Goal: Transaction & Acquisition: Purchase product/service

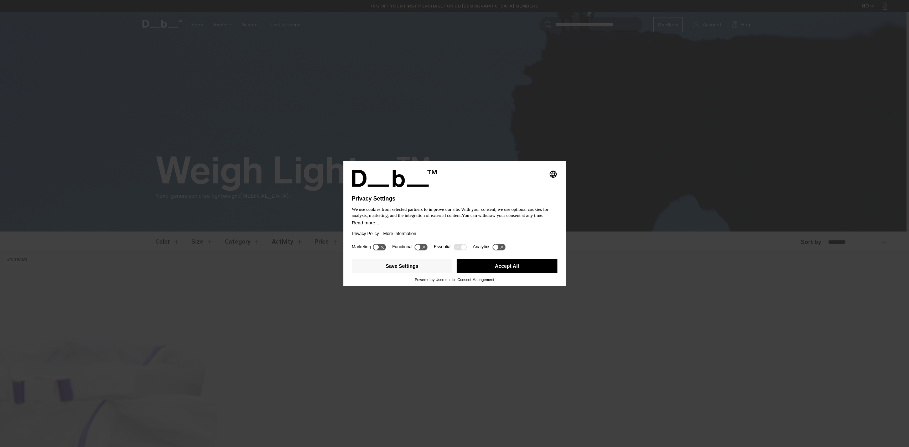
click at [512, 272] on button "Accept All" at bounding box center [507, 266] width 101 height 14
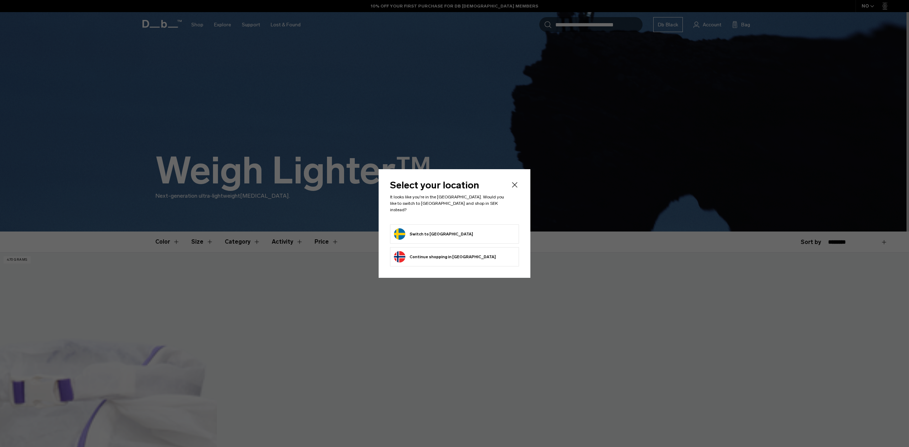
click at [478, 231] on form "Switch to Sweden" at bounding box center [454, 233] width 121 height 11
click at [412, 228] on button "Switch to Sweden" at bounding box center [433, 233] width 79 height 11
click at [399, 229] on button "Switch to Sweden" at bounding box center [433, 233] width 79 height 11
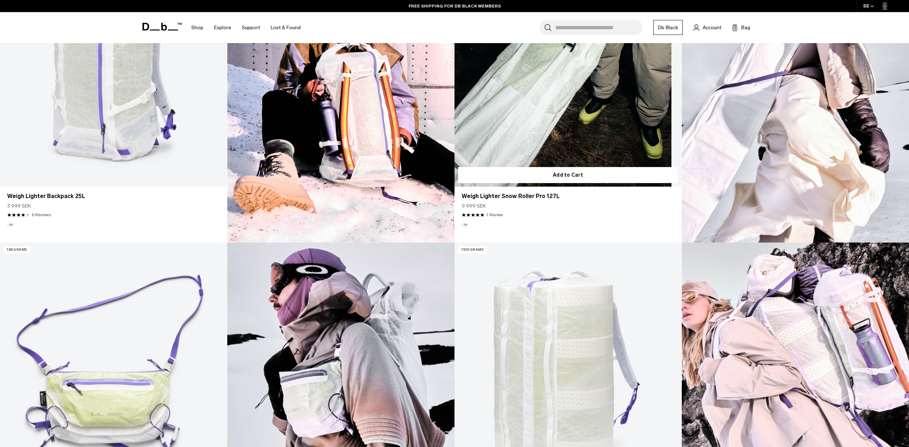
scroll to position [319, 0]
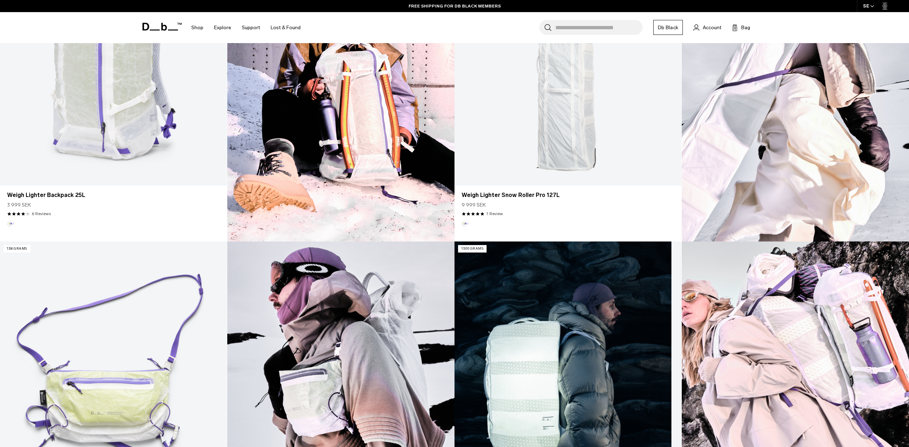
click at [512, 350] on link "Weigh Lighter Split Duffel 70L" at bounding box center [567, 367] width 227 height 252
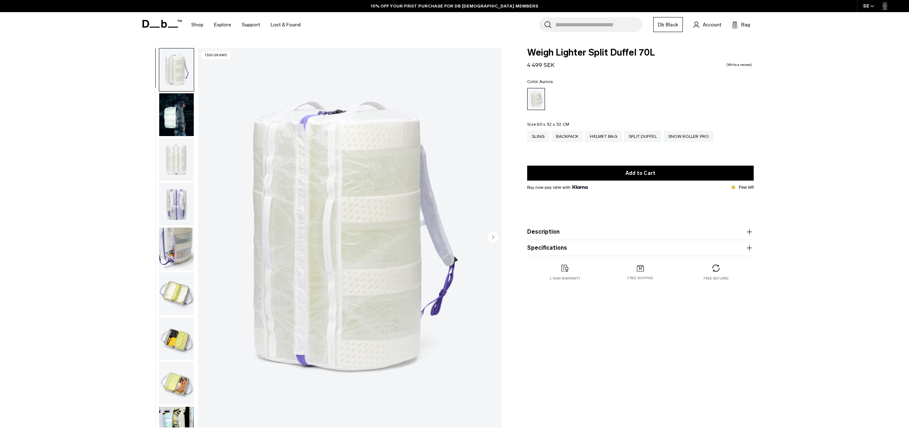
click at [173, 124] on img "button" at bounding box center [176, 114] width 35 height 43
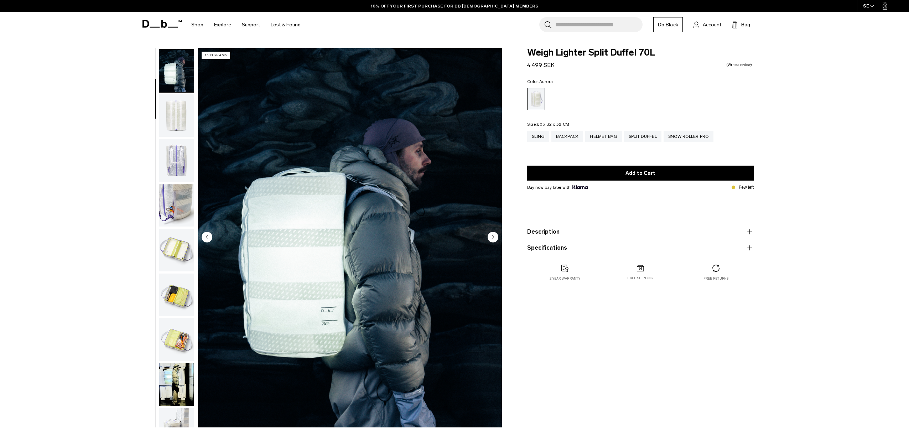
scroll to position [45, 0]
click at [177, 152] on img "button" at bounding box center [176, 159] width 35 height 43
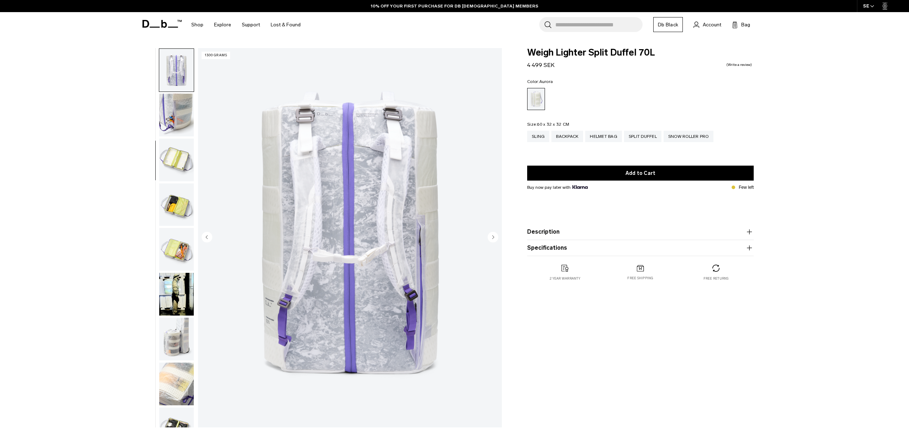
scroll to position [134, 0]
click at [180, 157] on img "button" at bounding box center [176, 159] width 35 height 43
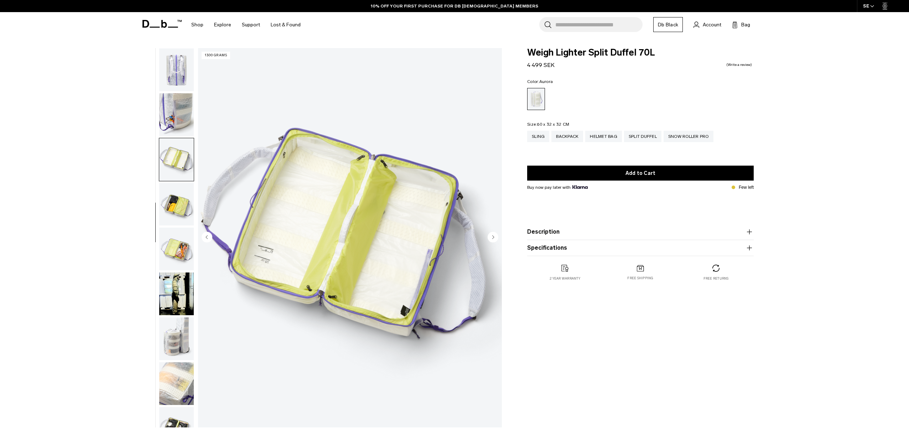
scroll to position [157, 0]
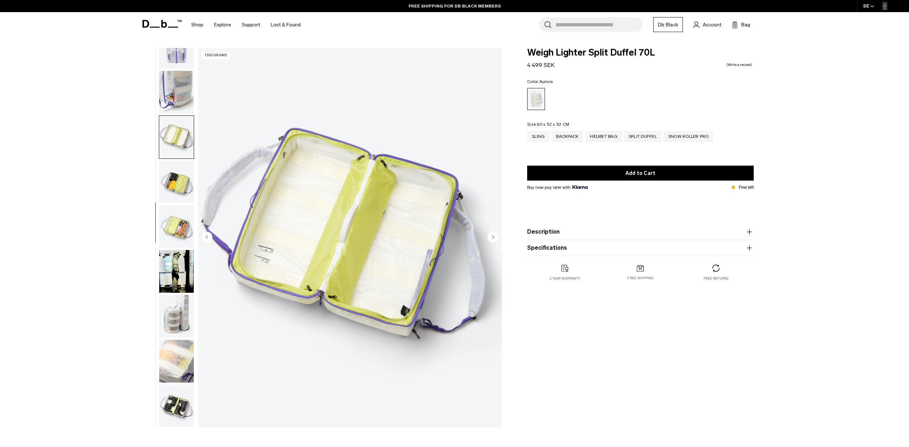
click at [177, 181] on img "button" at bounding box center [176, 182] width 35 height 43
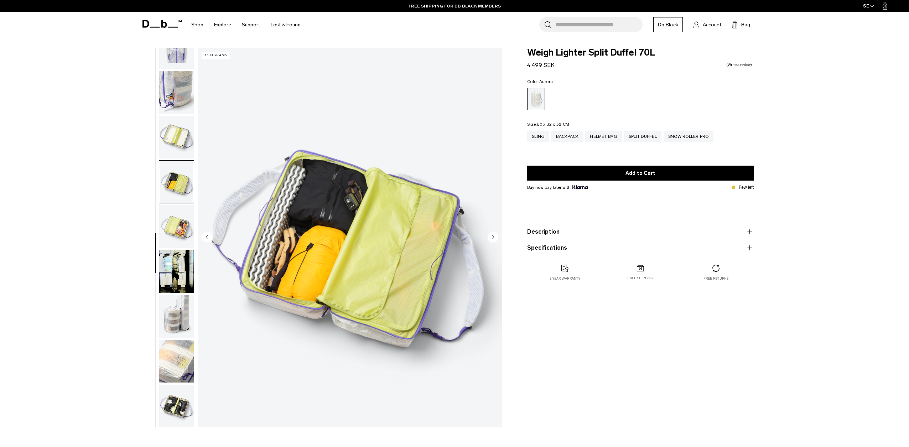
click at [175, 225] on img "button" at bounding box center [176, 226] width 35 height 43
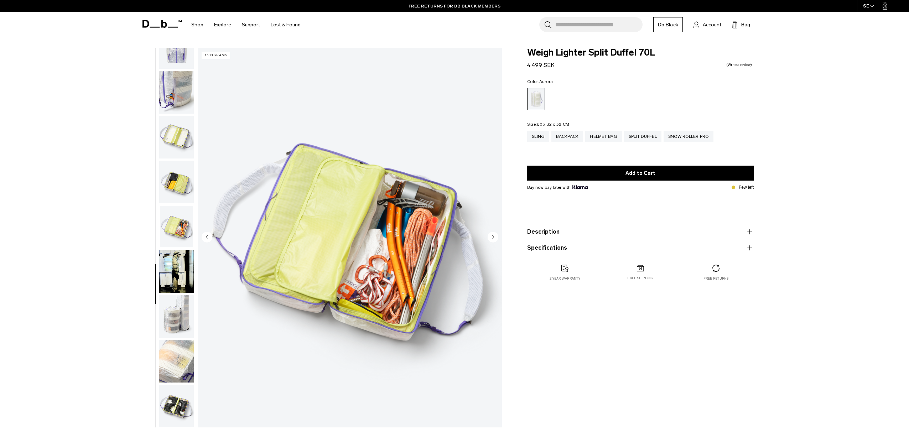
click at [175, 259] on img "button" at bounding box center [176, 271] width 35 height 43
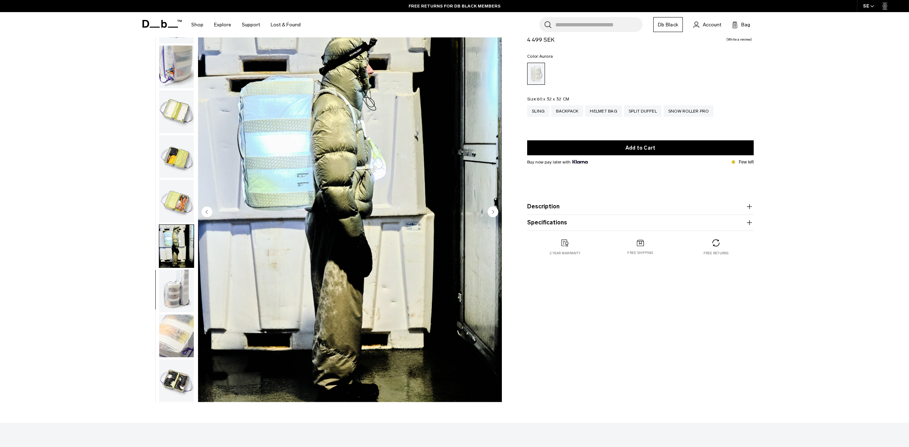
scroll to position [27, 0]
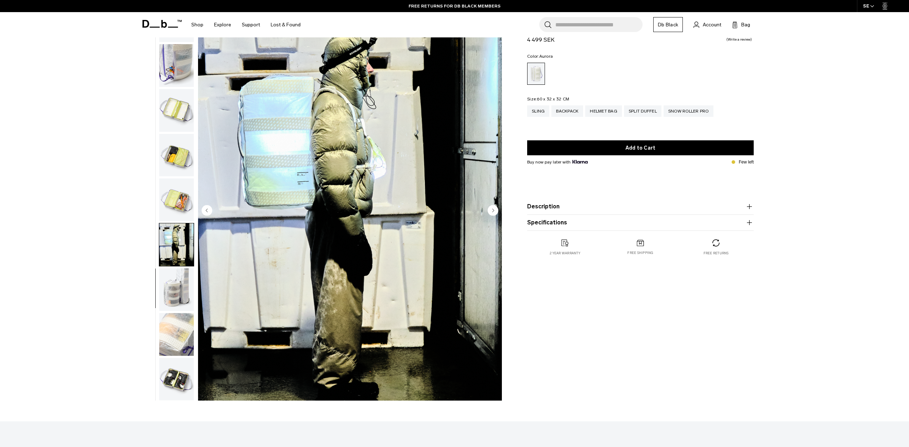
click at [176, 287] on img "button" at bounding box center [176, 289] width 35 height 43
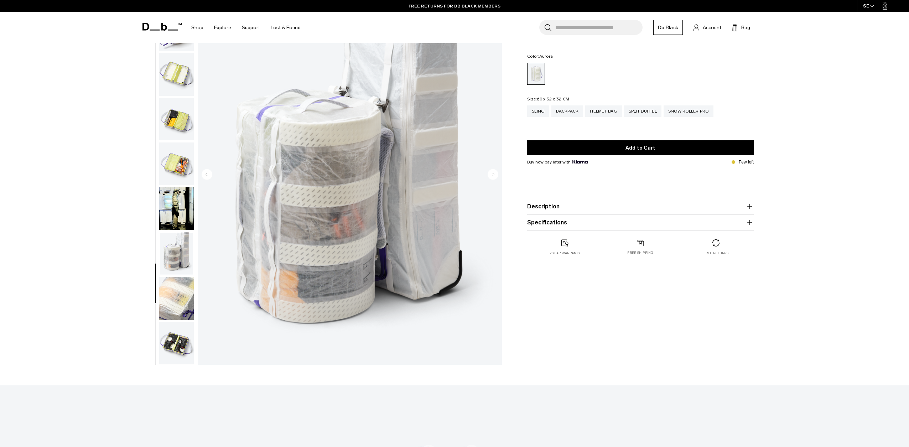
scroll to position [67, 0]
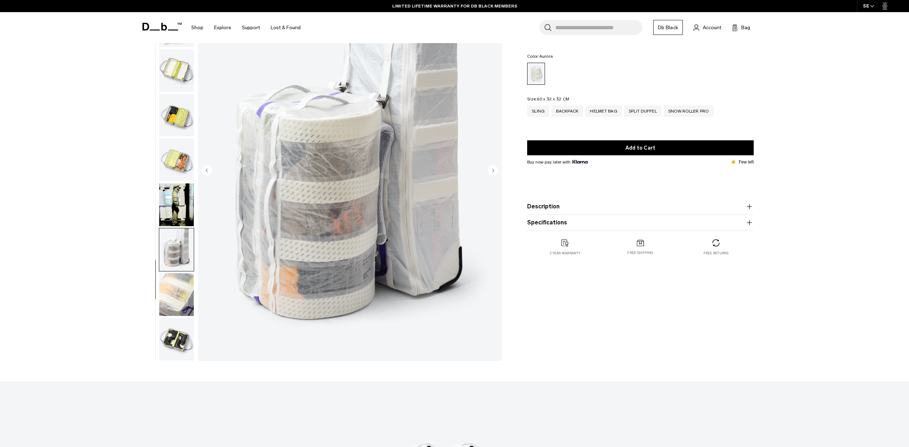
click at [179, 298] on img "button" at bounding box center [176, 294] width 35 height 43
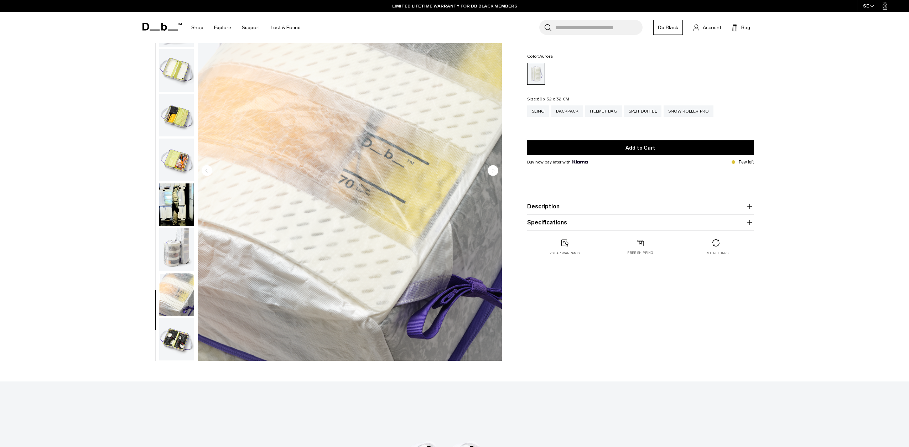
scroll to position [69, 0]
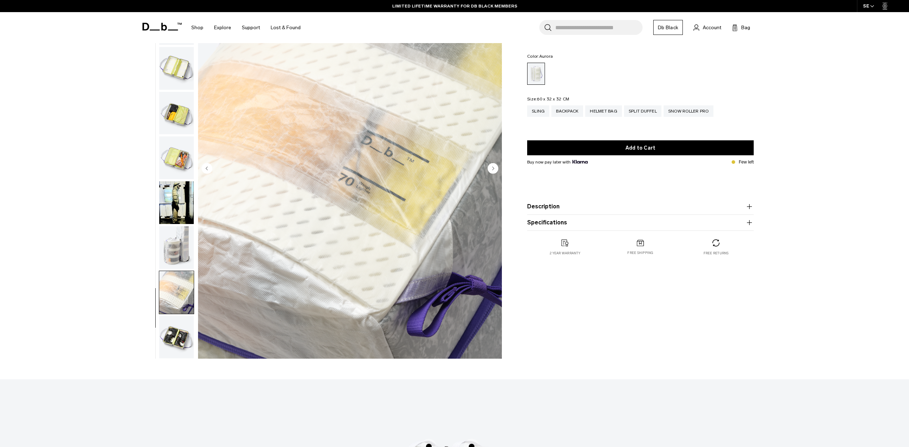
click at [181, 331] on img "button" at bounding box center [176, 337] width 35 height 43
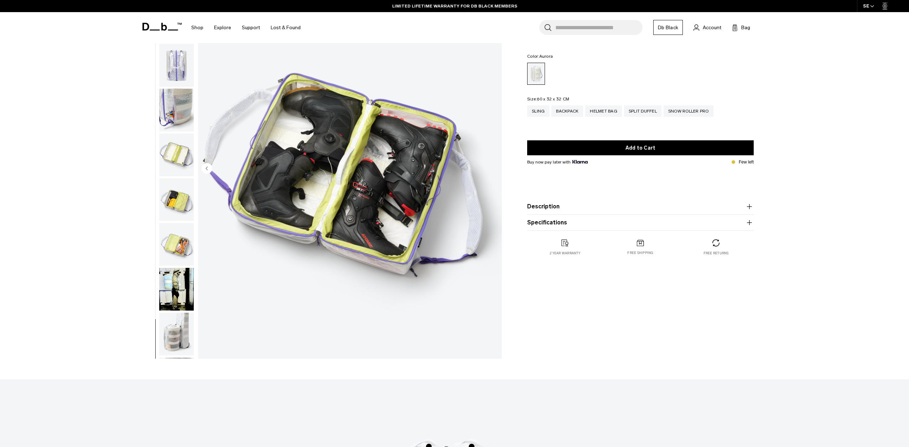
scroll to position [0, 0]
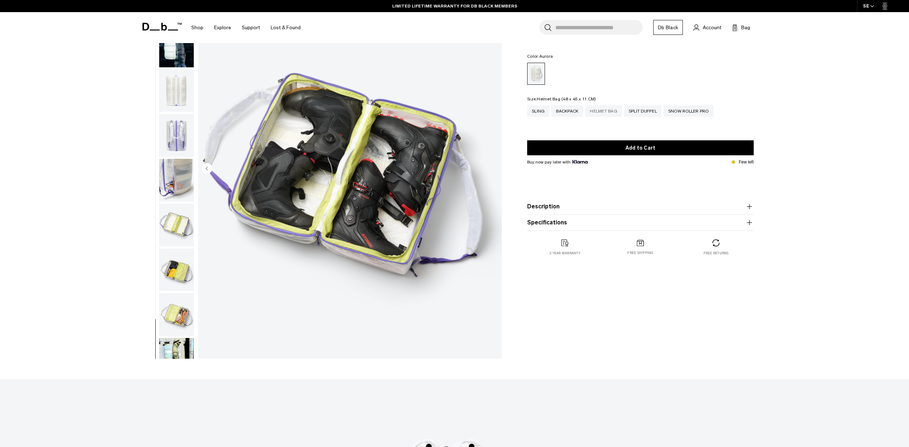
click at [610, 111] on div "Helmet Bag" at bounding box center [603, 110] width 37 height 11
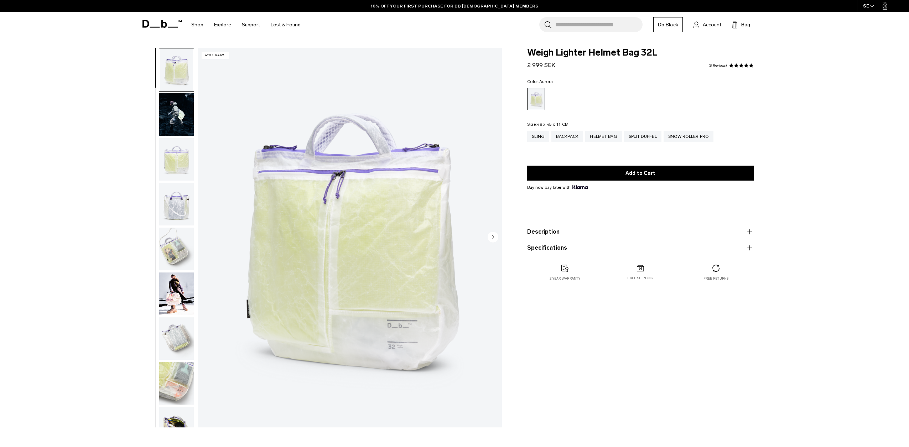
drag, startPoint x: 180, startPoint y: 117, endPoint x: 181, endPoint y: 135, distance: 18.2
click at [180, 117] on img "button" at bounding box center [176, 114] width 35 height 43
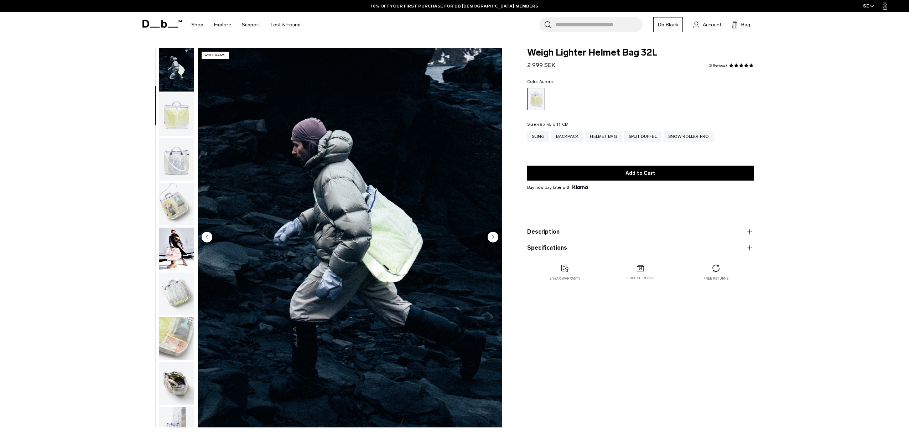
click at [180, 161] on img "button" at bounding box center [176, 159] width 35 height 43
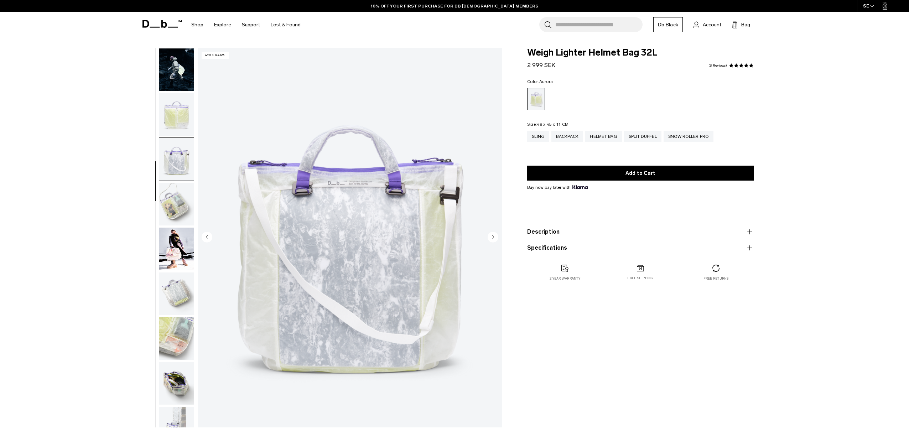
scroll to position [67, 0]
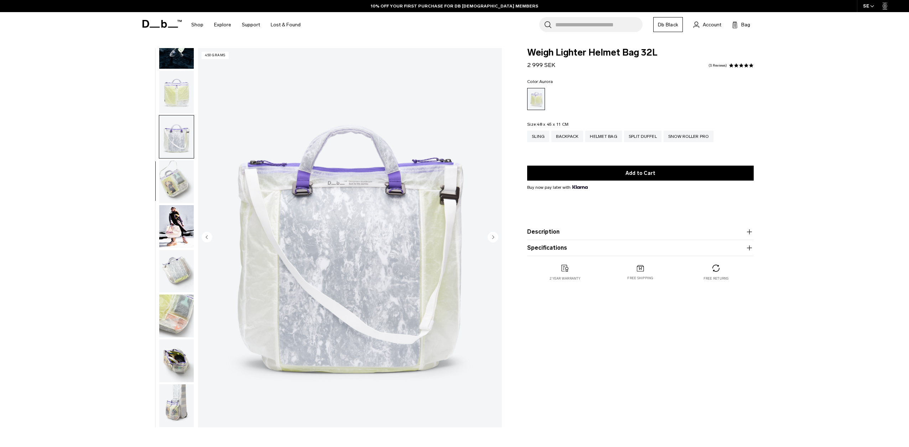
click at [179, 188] on img "button" at bounding box center [176, 181] width 35 height 43
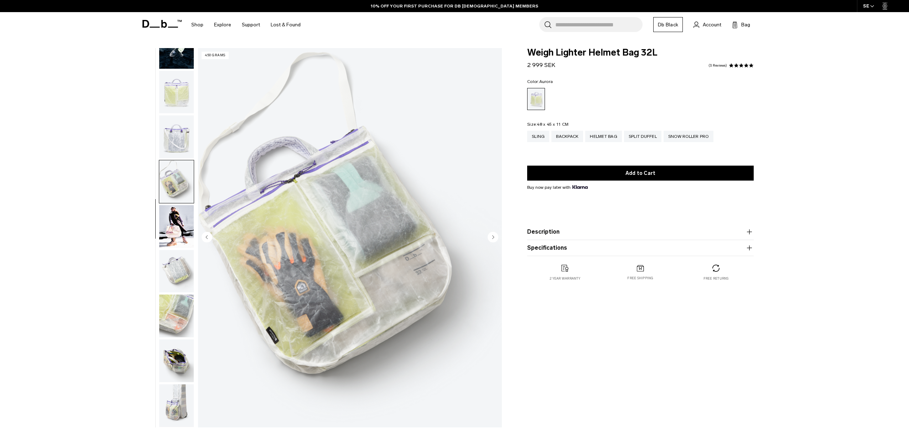
click at [180, 229] on img "button" at bounding box center [176, 226] width 35 height 43
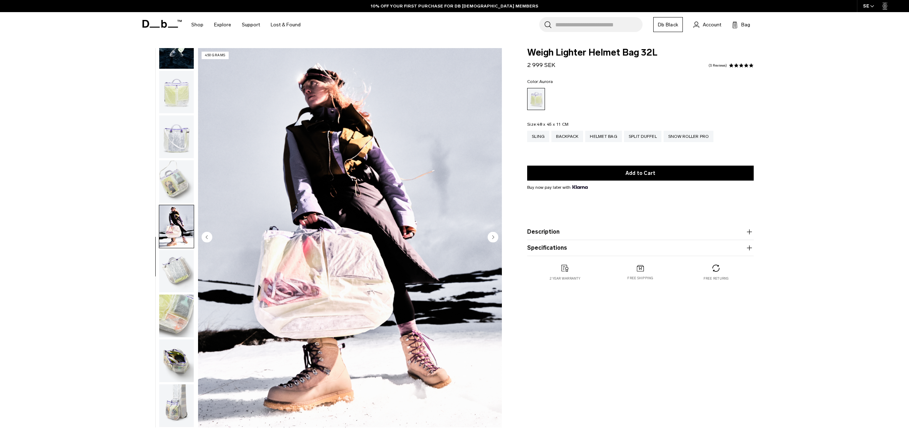
click at [177, 262] on img "button" at bounding box center [176, 271] width 35 height 43
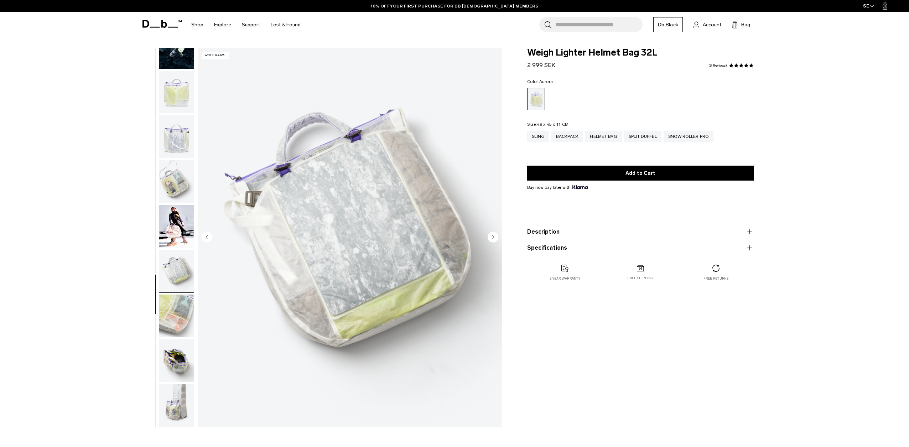
click at [176, 294] on ul at bounding box center [176, 237] width 35 height 379
click at [177, 304] on img "button" at bounding box center [176, 316] width 35 height 43
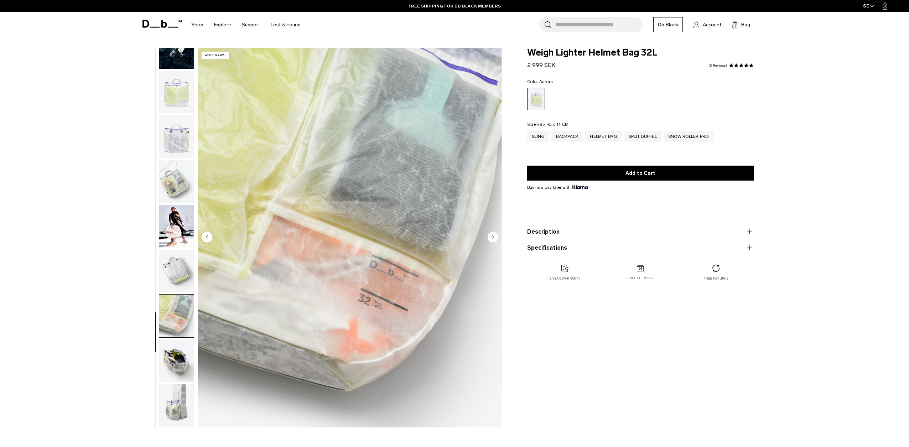
click at [178, 348] on img "button" at bounding box center [176, 360] width 35 height 43
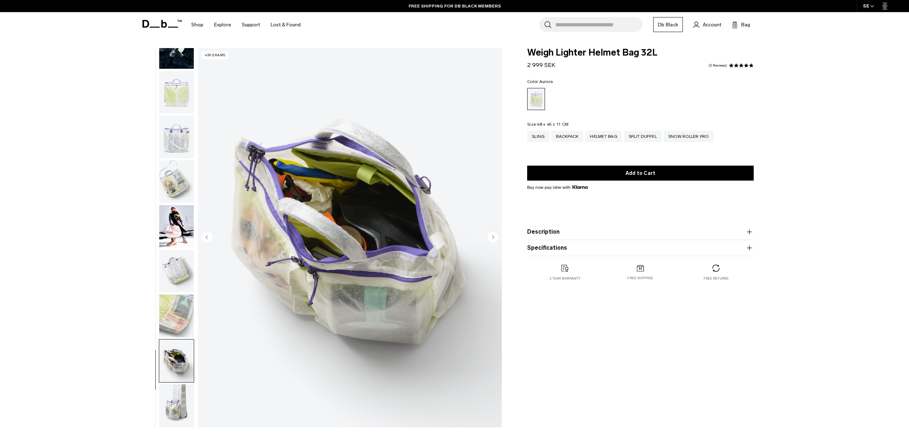
click at [175, 380] on img "button" at bounding box center [176, 360] width 35 height 43
click at [177, 381] on img "button" at bounding box center [176, 360] width 35 height 43
click at [178, 384] on img "button" at bounding box center [176, 405] width 35 height 43
